Goal: Complete application form: Complete application form

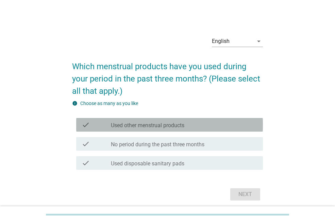
click at [152, 123] on label "Used other menstrual products" at bounding box center [148, 125] width 74 height 7
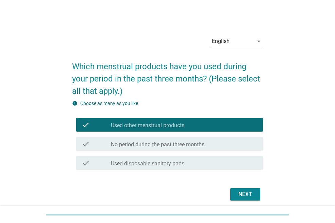
click at [233, 38] on div "English" at bounding box center [233, 41] width 42 height 11
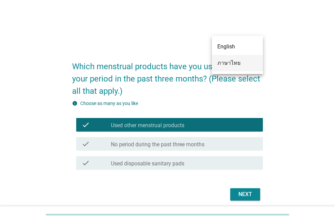
click at [234, 71] on div "English ภาษาไทย" at bounding box center [237, 55] width 51 height 38
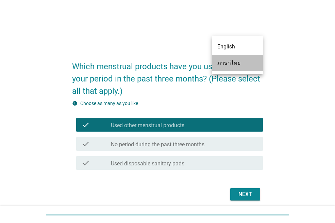
click at [231, 65] on div "ภาษาไทย" at bounding box center [237, 63] width 40 height 8
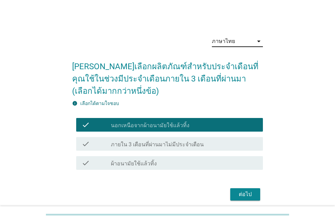
click at [178, 128] on label "นอกเหนือจากผ้าอนามัยใช้แล้วทิ้ง" at bounding box center [150, 125] width 79 height 7
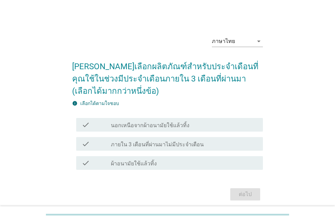
click at [150, 168] on div "check check_box_outline_blank ผ้าอนามัยใช้แล้วทิ้ง" at bounding box center [169, 163] width 187 height 14
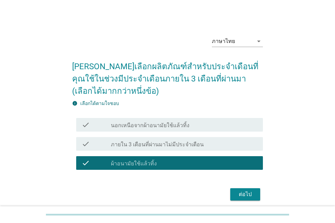
click at [248, 194] on div "ต่อไป" at bounding box center [245, 194] width 19 height 8
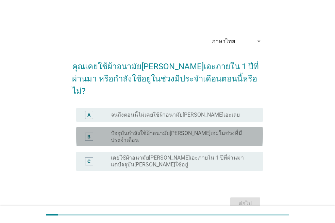
click at [171, 130] on label "ปัจจุบันกำลังใช้ผ้าอนามัย[PERSON_NAME]เอะในช่วงที่มีประจำเดือน" at bounding box center [181, 137] width 141 height 14
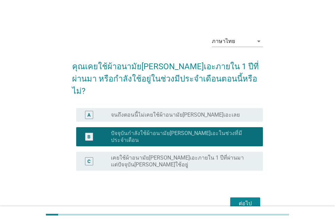
click at [252, 199] on div "ต่อไป" at bounding box center [245, 203] width 19 height 8
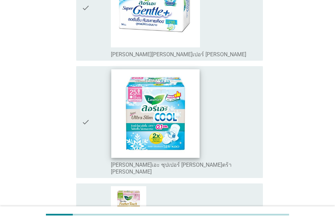
scroll to position [613, 0]
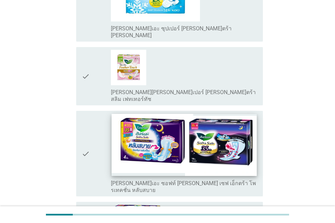
click at [182, 116] on img at bounding box center [184, 145] width 145 height 62
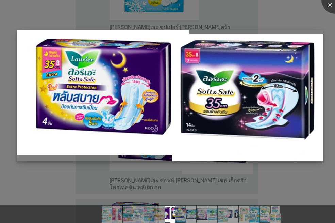
click at [237, 100] on img at bounding box center [170, 95] width 306 height 131
click at [148, 125] on img at bounding box center [170, 95] width 306 height 131
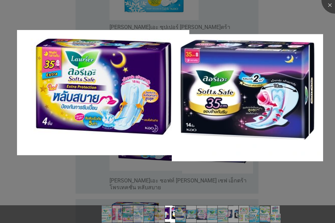
click at [135, 180] on div at bounding box center [167, 111] width 335 height 223
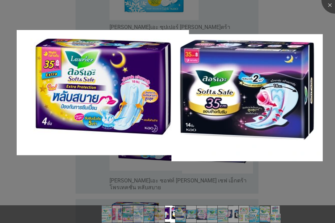
click at [132, 26] on div at bounding box center [167, 111] width 335 height 223
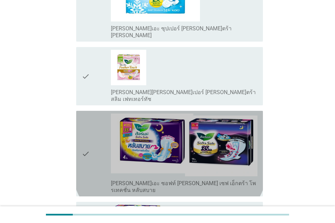
click at [89, 116] on icon "check" at bounding box center [86, 153] width 8 height 80
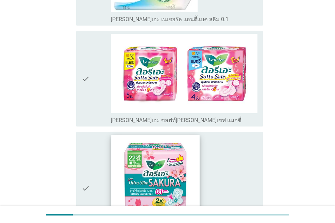
scroll to position [143, 0]
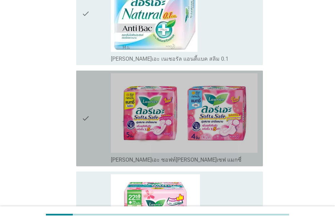
click at [85, 104] on icon "check" at bounding box center [86, 118] width 8 height 90
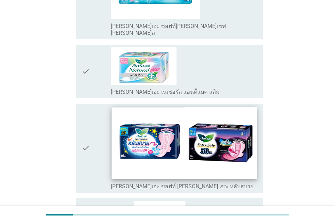
scroll to position [1164, 0]
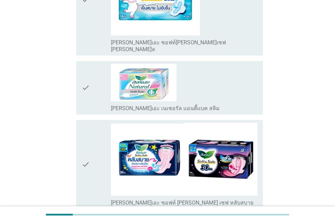
click at [85, 123] on icon "check" at bounding box center [86, 164] width 8 height 83
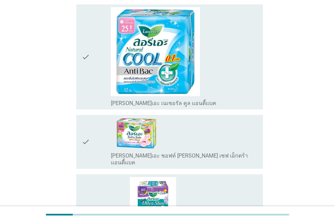
scroll to position [1573, 0]
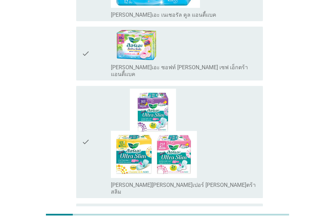
drag, startPoint x: 238, startPoint y: 169, endPoint x: 243, endPoint y: 170, distance: 5.8
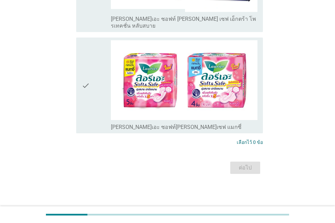
scroll to position [0, 0]
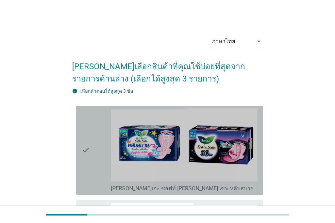
click at [91, 144] on div "check" at bounding box center [96, 149] width 29 height 83
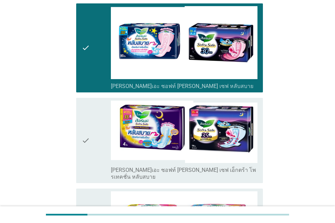
click at [88, 137] on icon "check" at bounding box center [86, 140] width 8 height 80
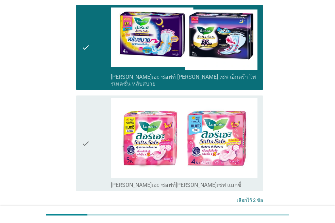
scroll to position [204, 0]
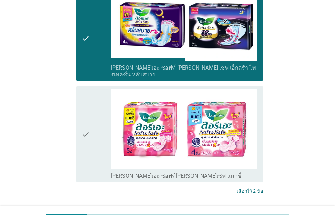
click at [85, 135] on icon "check" at bounding box center [86, 134] width 8 height 90
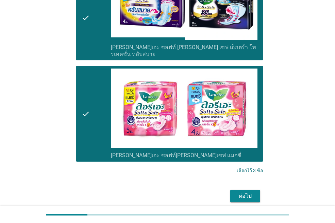
scroll to position [246, 0]
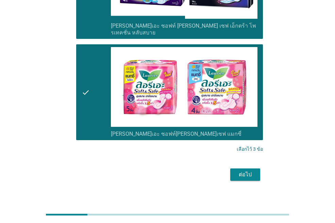
click at [237, 170] on div "ต่อไป" at bounding box center [245, 174] width 19 height 8
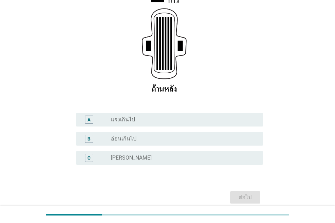
scroll to position [136, 0]
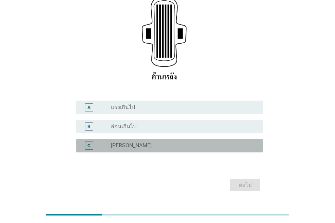
click at [130, 139] on div "C radio_button_unchecked [PERSON_NAME]" at bounding box center [169, 146] width 187 height 14
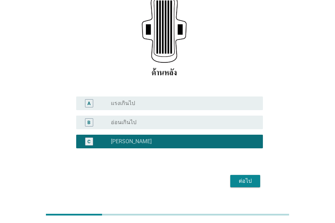
scroll to position [141, 0]
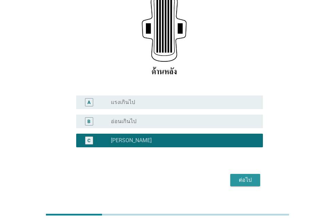
click at [249, 176] on div "ต่อไป" at bounding box center [245, 180] width 19 height 8
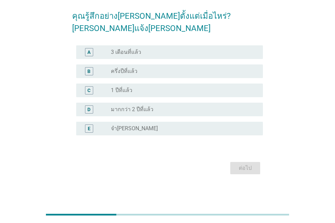
scroll to position [0, 0]
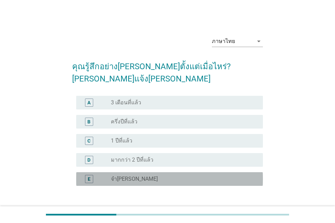
drag, startPoint x: 125, startPoint y: 165, endPoint x: 139, endPoint y: 161, distance: 15.2
click at [125, 175] on label "จำ[PERSON_NAME]" at bounding box center [134, 178] width 47 height 7
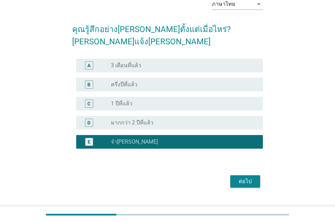
scroll to position [38, 0]
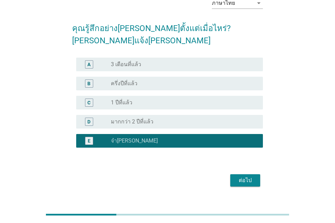
click at [251, 176] on div "ต่อไป" at bounding box center [245, 180] width 19 height 8
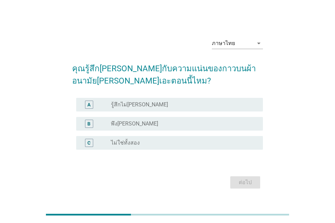
click at [127, 126] on label "พึง[PERSON_NAME]" at bounding box center [134, 123] width 47 height 7
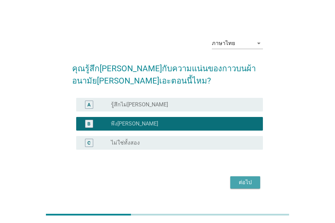
click at [243, 184] on div "ต่อไป" at bounding box center [245, 182] width 19 height 8
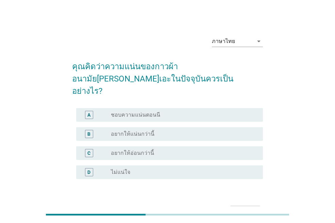
click at [143, 111] on label "ชอบความแน่นตอนนี" at bounding box center [135, 114] width 49 height 7
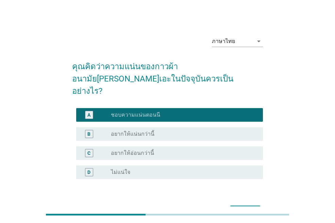
click at [246, 207] on div "ต่อไป" at bounding box center [245, 211] width 19 height 8
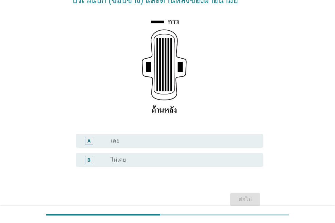
scroll to position [102, 0]
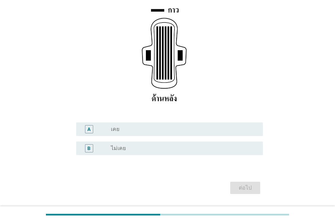
click at [120, 154] on div "B radio_button_unchecked ไม่เคย" at bounding box center [169, 148] width 187 height 14
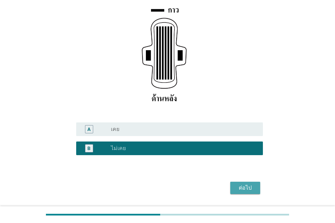
click at [240, 186] on div "ต่อไป" at bounding box center [245, 187] width 19 height 8
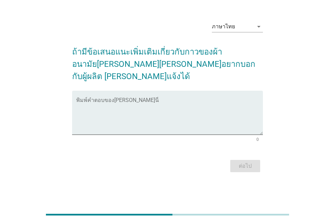
scroll to position [0, 0]
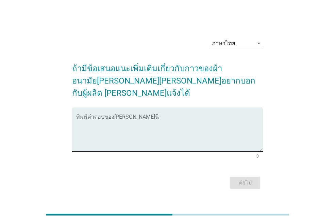
click at [150, 135] on textarea "พิมพ์คำตอบของคุณ ที่นี่" at bounding box center [169, 133] width 187 height 36
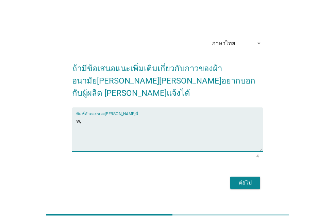
type textarea "w"
type textarea "ไม่มีค่ะ พอดีอยู่แล้ว"
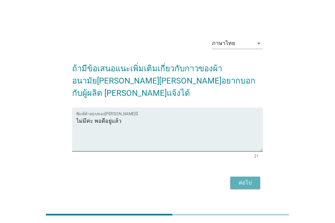
drag, startPoint x: 244, startPoint y: 175, endPoint x: 258, endPoint y: 183, distance: 16.1
click at [244, 178] on div "ต่อไป" at bounding box center [245, 182] width 19 height 8
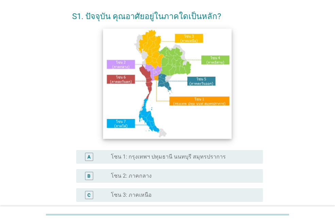
scroll to position [68, 0]
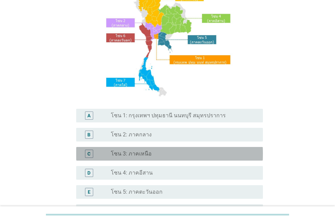
click at [150, 156] on div "radio_button_unchecked โซน 3: ภาคเหนือ" at bounding box center [181, 153] width 141 height 7
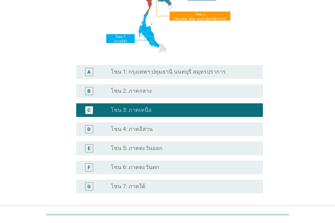
scroll to position [170, 0]
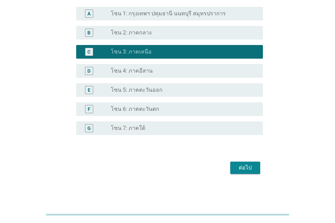
click at [234, 168] on button "ต่อไป" at bounding box center [245, 167] width 30 height 12
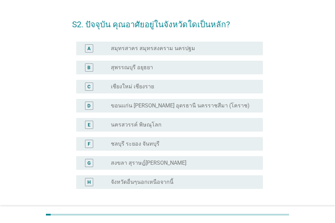
scroll to position [34, 0]
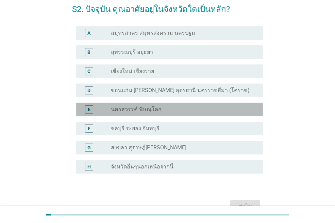
click at [144, 110] on label "นครสวรรค์ พิษณุโลก" at bounding box center [136, 109] width 51 height 7
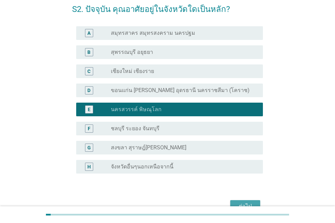
click at [248, 201] on button "ต่อไป" at bounding box center [245, 206] width 30 height 12
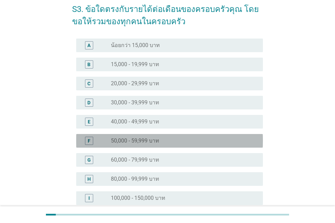
click at [133, 137] on label "50,000 - 59,999 บาท" at bounding box center [135, 140] width 48 height 7
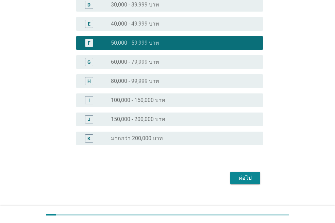
scroll to position [136, 0]
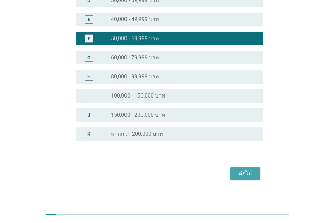
click at [254, 176] on div "ต่อไป" at bounding box center [245, 173] width 19 height 8
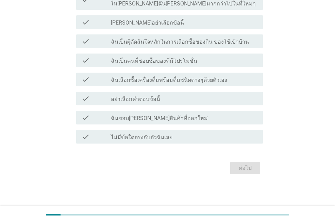
scroll to position [0, 0]
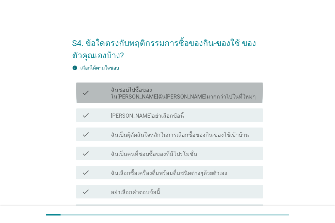
click at [156, 91] on label "ฉันชอบไปซื้อของใน[PERSON_NAME]ฉัน[PERSON_NAME]มากกว่าไปในที่ใหม่ๆ" at bounding box center [184, 93] width 147 height 14
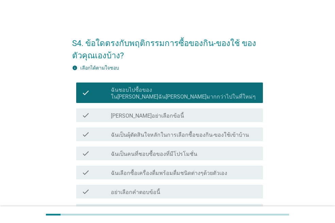
click at [173, 131] on label "ฉันเป็นผุ้ตัดสินใจหลักในการเลือกซื้อของกิน-ของใช้เข้าบ้าน" at bounding box center [180, 134] width 138 height 7
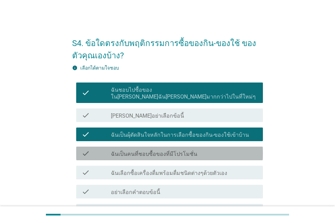
drag, startPoint x: 145, startPoint y: 146, endPoint x: 148, endPoint y: 176, distance: 29.8
click at [145, 150] on label "ฉันเป็นคนที่ชอบซื้อของที่มีโปรโมชั่น" at bounding box center [154, 153] width 86 height 7
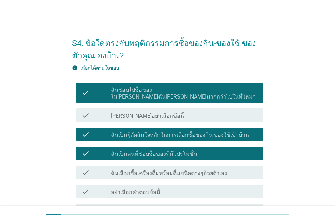
scroll to position [34, 0]
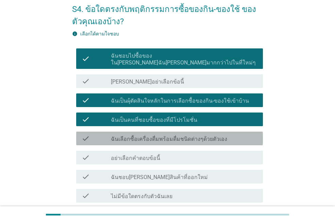
drag, startPoint x: 137, startPoint y: 134, endPoint x: 151, endPoint y: 164, distance: 32.8
click at [137, 135] on label "ฉันเลือกซื้อเครื่องดื่มพร้อมดื่มชนิดต่างๆด้วยตัวเอง" at bounding box center [169, 138] width 116 height 7
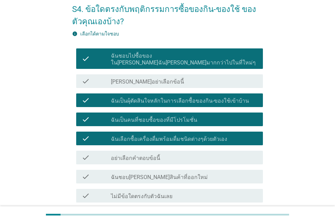
click at [152, 174] on label "ฉันชอบ[PERSON_NAME]สินค้าที่ออกใหม่" at bounding box center [159, 177] width 97 height 7
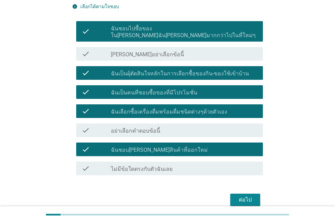
scroll to position [86, 0]
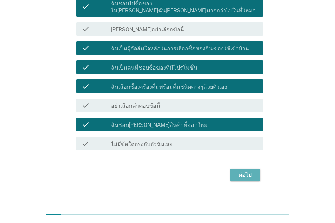
click at [247, 171] on div "ต่อไป" at bounding box center [245, 175] width 19 height 8
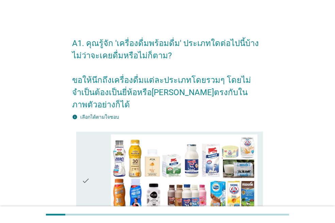
scroll to position [34, 0]
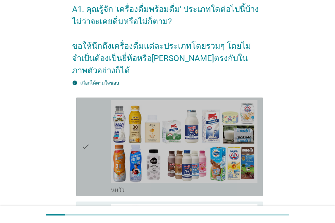
click at [82, 133] on icon "check" at bounding box center [86, 146] width 8 height 93
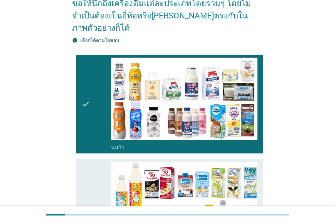
scroll to position [136, 0]
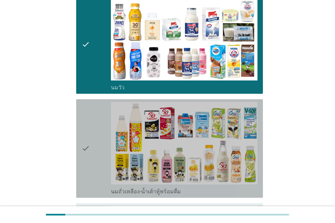
click at [85, 128] on icon "check" at bounding box center [86, 148] width 8 height 93
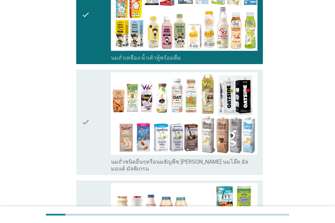
scroll to position [272, 0]
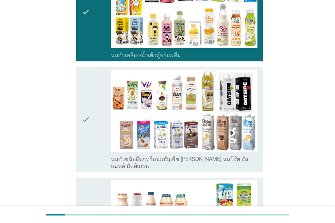
click at [84, 120] on icon "check" at bounding box center [86, 119] width 8 height 100
